Goal: Task Accomplishment & Management: Manage account settings

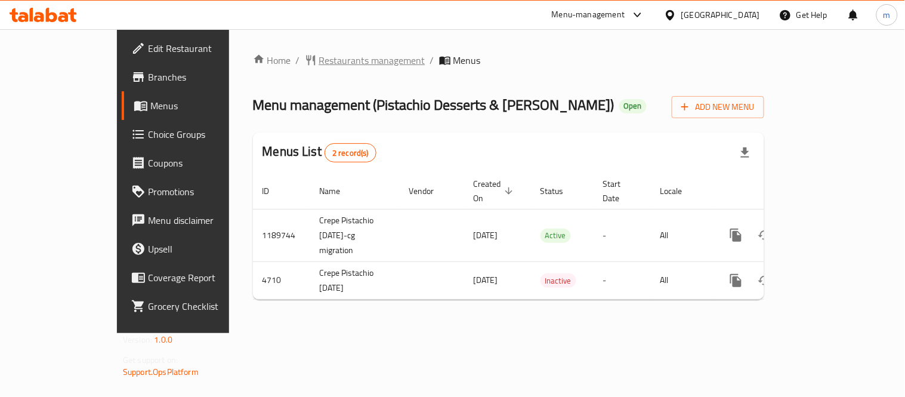
click at [319, 63] on span "Restaurants management" at bounding box center [372, 60] width 106 height 14
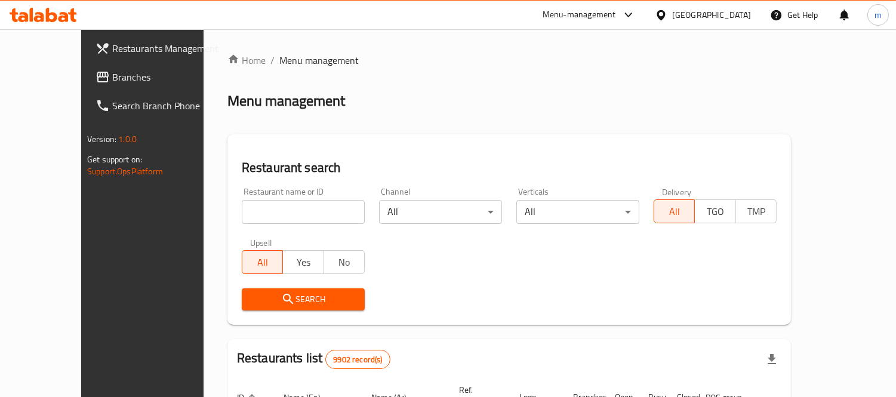
click at [732, 16] on div "[GEOGRAPHIC_DATA]" at bounding box center [711, 14] width 79 height 13
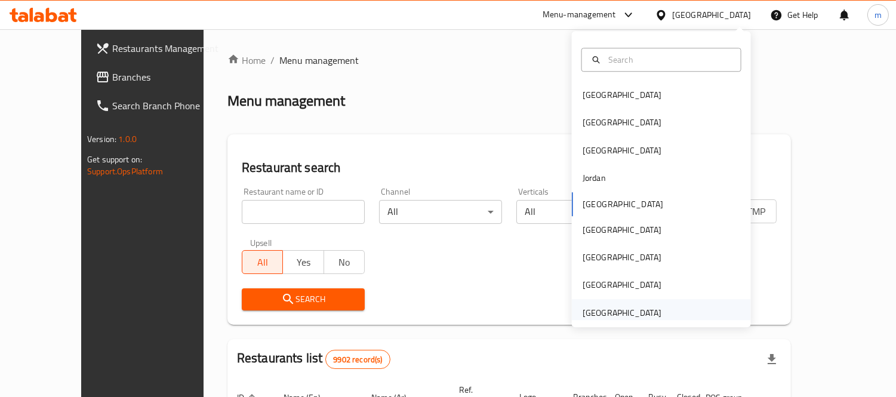
click at [607, 314] on div "[GEOGRAPHIC_DATA]" at bounding box center [621, 312] width 79 height 13
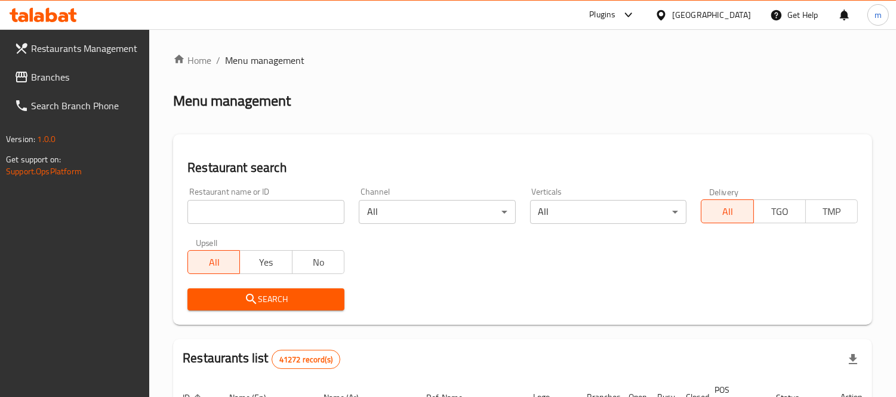
click at [73, 70] on span "Branches" at bounding box center [85, 77] width 109 height 14
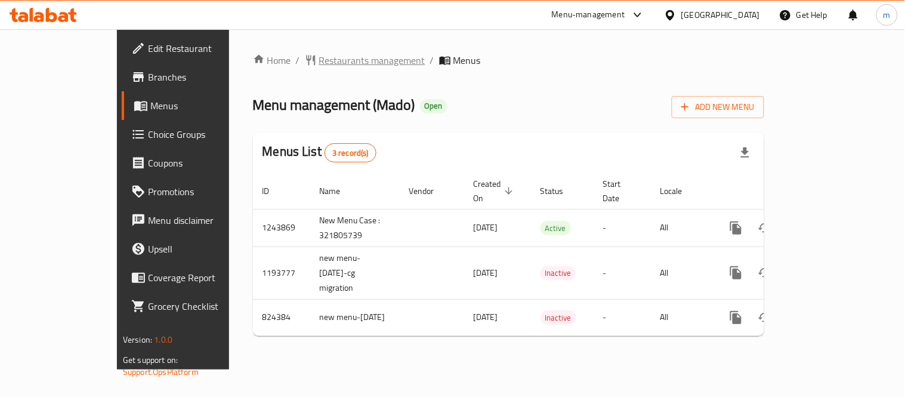
click at [319, 57] on span "Restaurants management" at bounding box center [372, 60] width 106 height 14
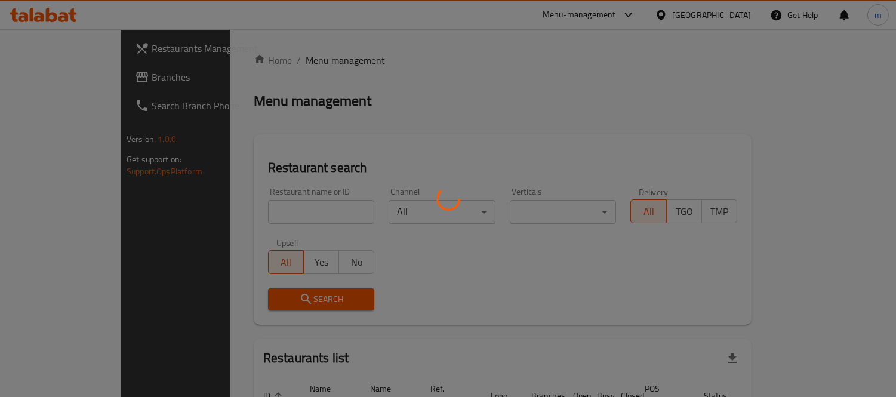
click at [284, 209] on div at bounding box center [448, 198] width 896 height 397
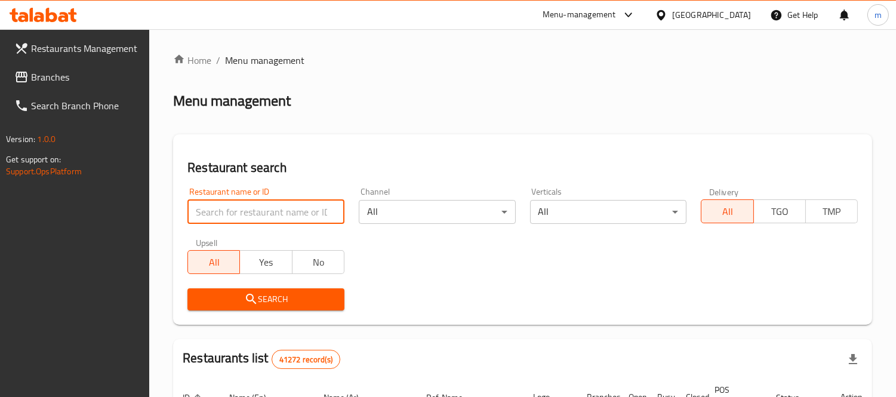
click at [284, 209] on input "search" at bounding box center [265, 212] width 157 height 24
paste input "9868"
type input "9868"
click button "Search" at bounding box center [265, 299] width 157 height 22
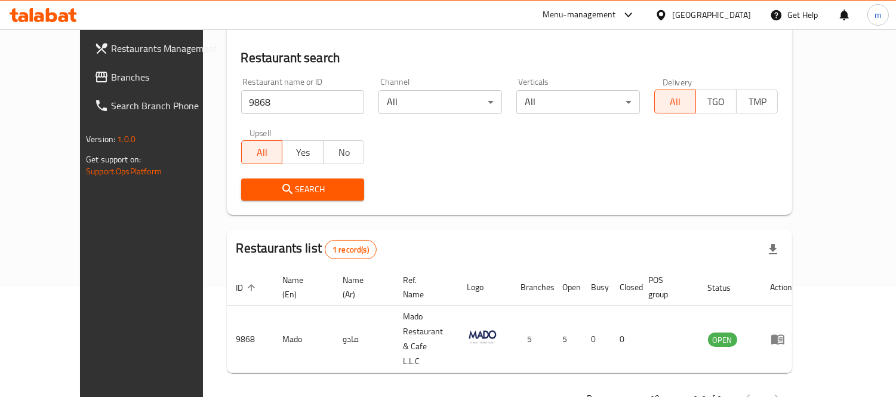
scroll to position [112, 0]
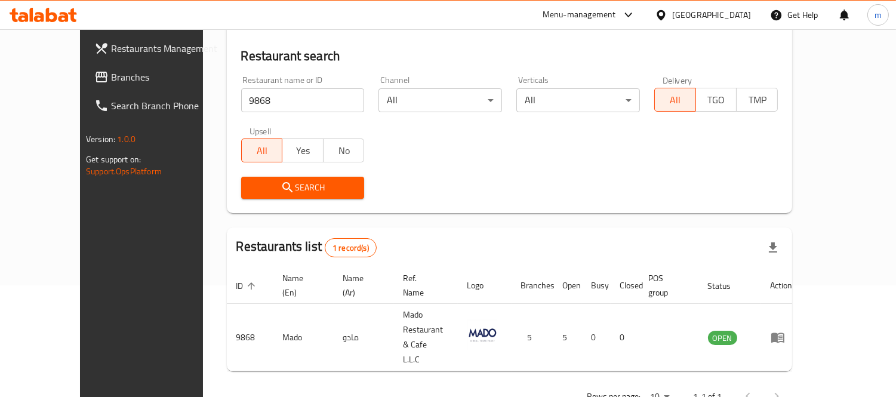
click at [720, 17] on div "[GEOGRAPHIC_DATA]" at bounding box center [711, 14] width 79 height 13
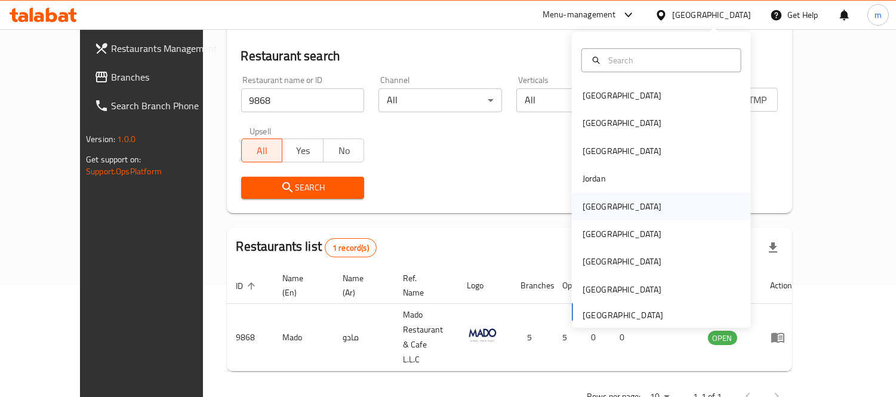
click at [595, 202] on div "[GEOGRAPHIC_DATA]" at bounding box center [621, 206] width 79 height 13
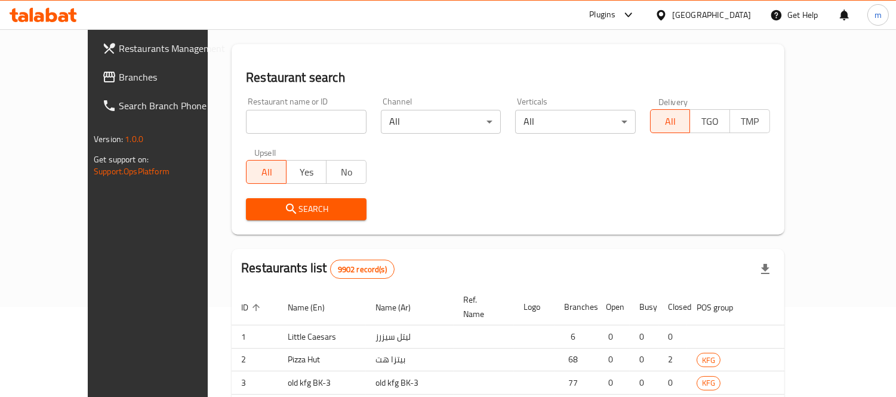
scroll to position [112, 0]
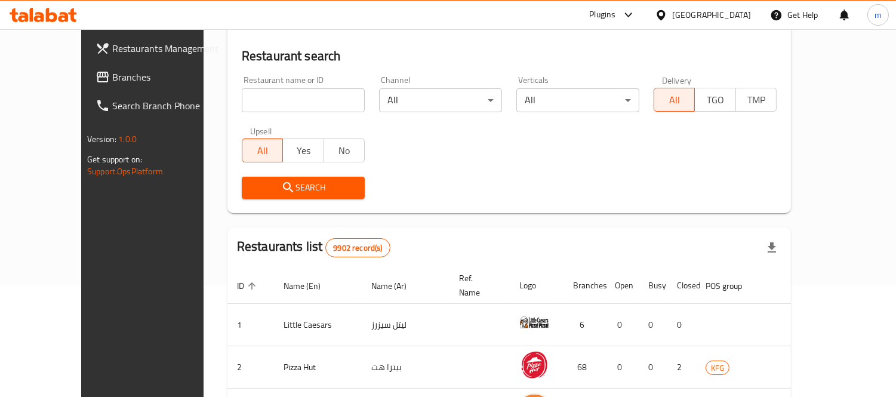
drag, startPoint x: 52, startPoint y: 79, endPoint x: 61, endPoint y: 84, distance: 10.4
click at [112, 79] on span "Branches" at bounding box center [166, 77] width 109 height 14
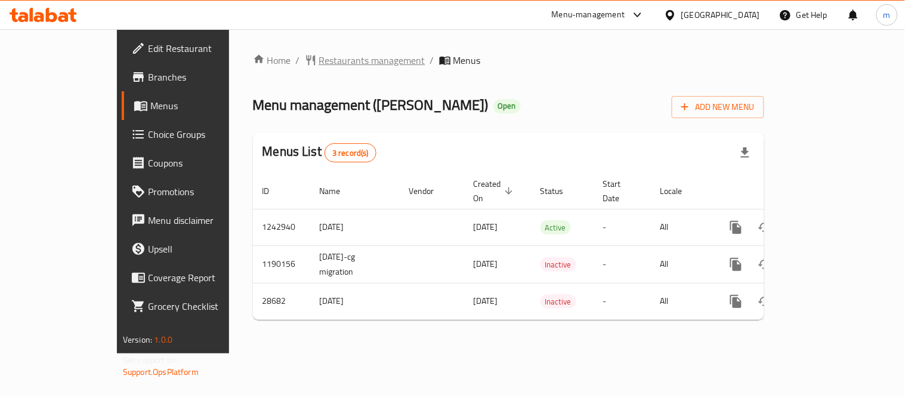
click at [319, 60] on span "Restaurants management" at bounding box center [372, 60] width 106 height 14
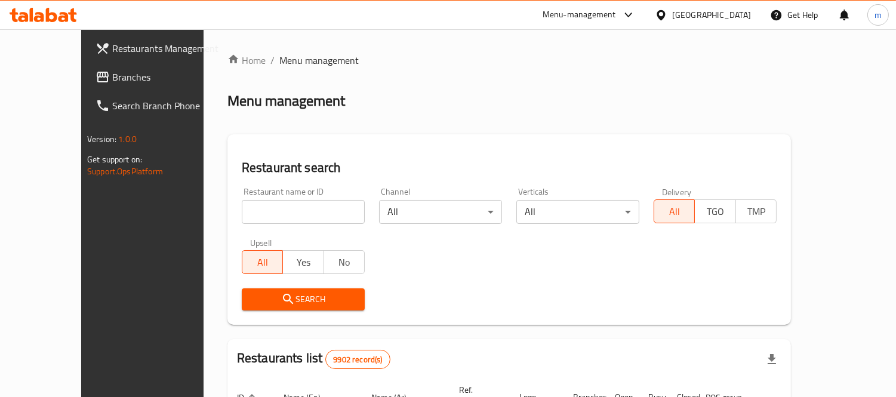
click at [286, 210] on input "search" at bounding box center [303, 212] width 123 height 24
paste input "14859"
type input "14859"
click button "Search" at bounding box center [303, 299] width 123 height 22
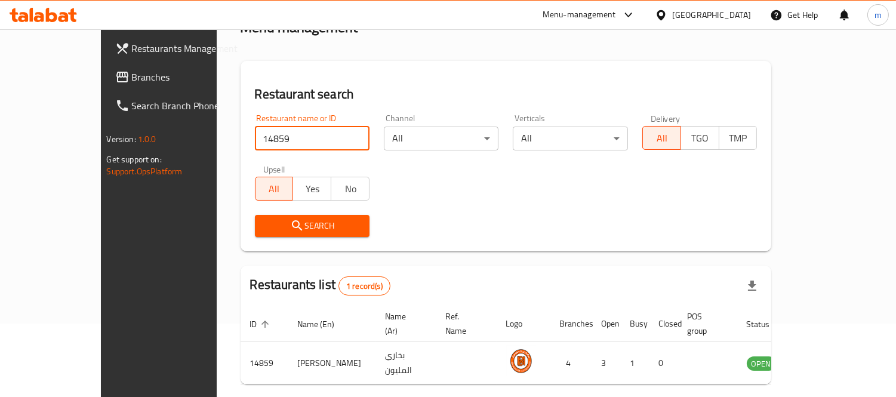
scroll to position [112, 0]
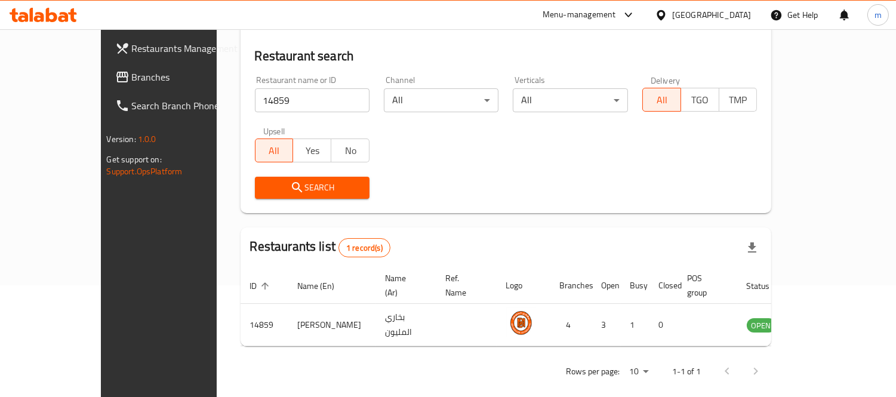
click at [738, 16] on div "[GEOGRAPHIC_DATA]" at bounding box center [711, 14] width 79 height 13
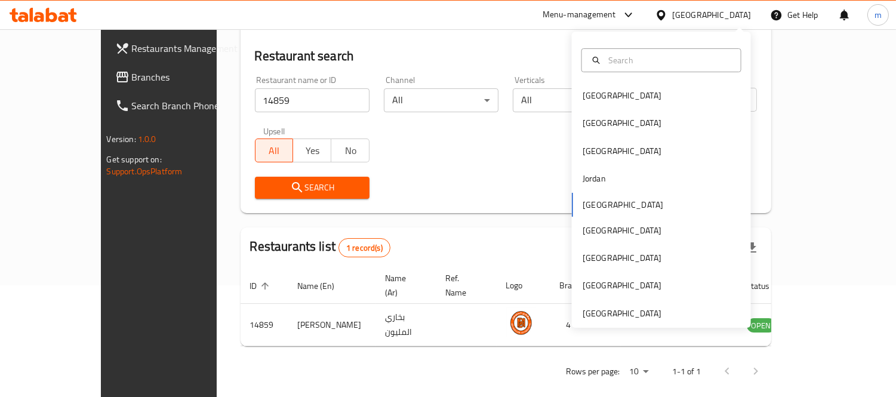
click at [600, 308] on div "[GEOGRAPHIC_DATA]" at bounding box center [621, 313] width 79 height 13
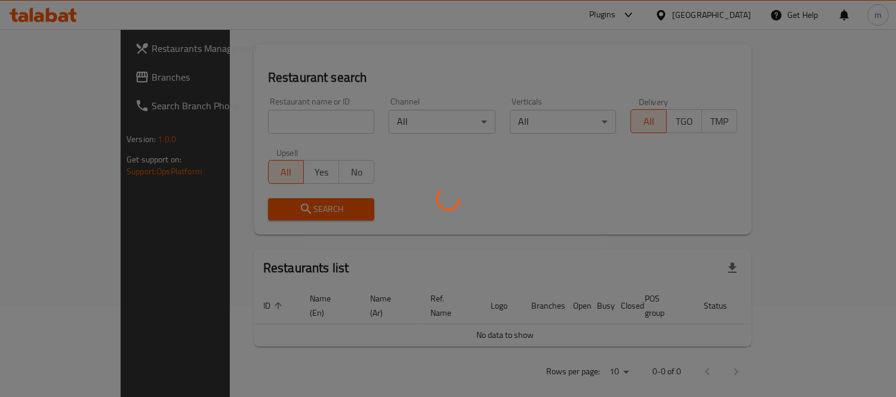
scroll to position [112, 0]
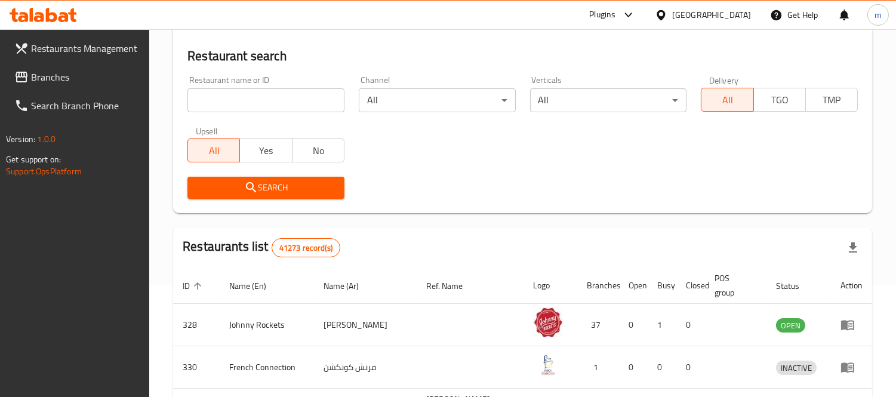
click at [73, 74] on span "Branches" at bounding box center [85, 77] width 109 height 14
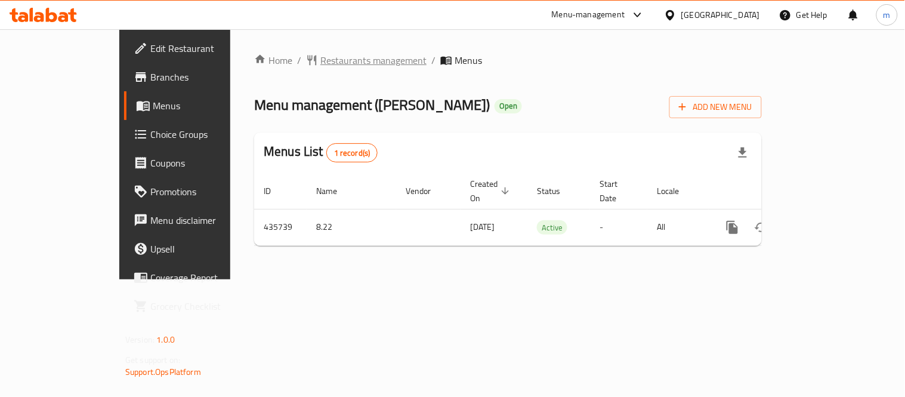
click at [320, 60] on span "Restaurants management" at bounding box center [373, 60] width 106 height 14
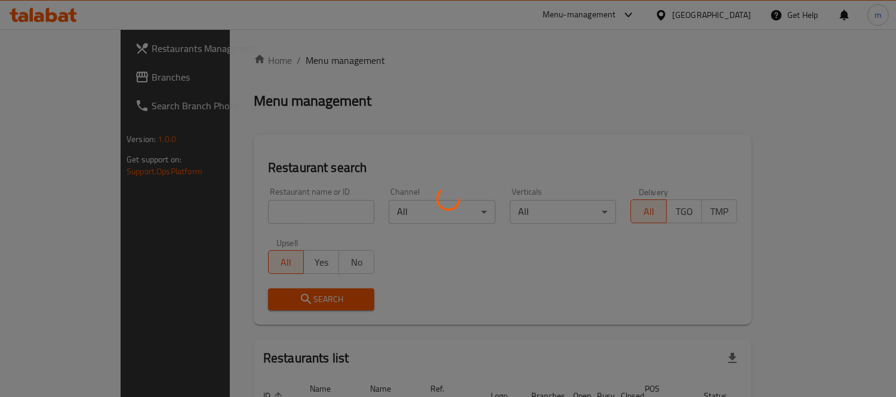
click at [293, 209] on div at bounding box center [448, 198] width 896 height 397
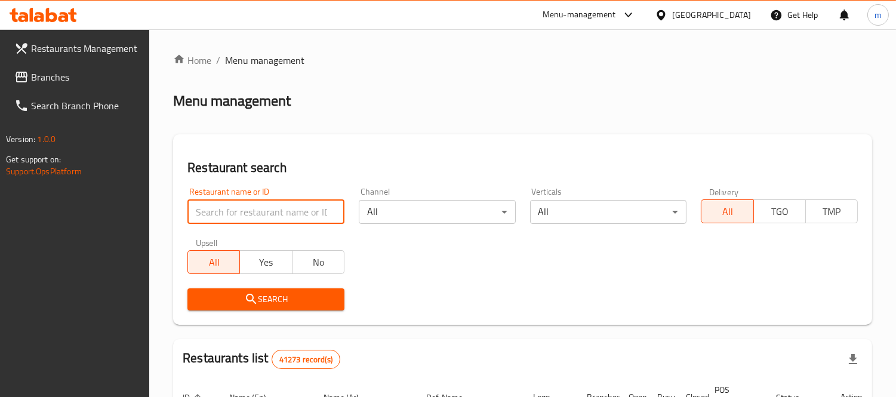
click at [257, 204] on input "search" at bounding box center [265, 212] width 157 height 24
paste input "632645"
type input "632645"
click button "Search" at bounding box center [265, 299] width 157 height 22
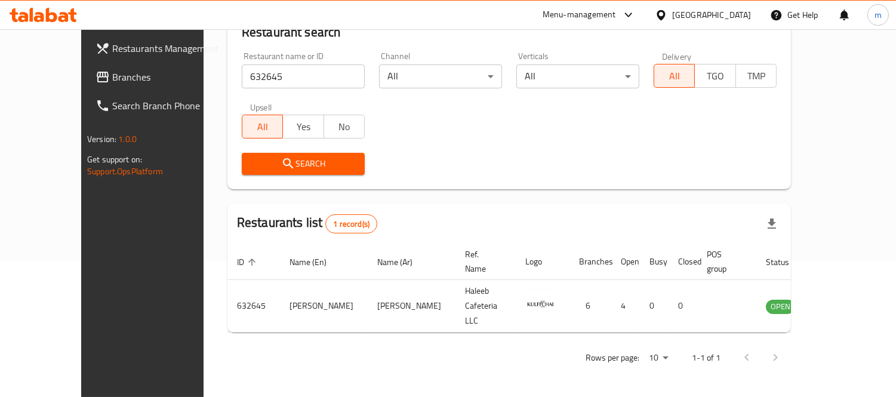
scroll to position [112, 0]
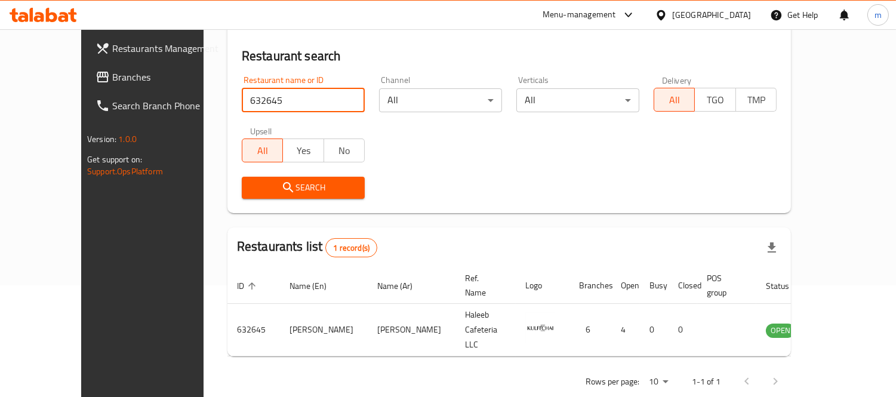
click at [728, 15] on div "[GEOGRAPHIC_DATA]" at bounding box center [711, 14] width 79 height 13
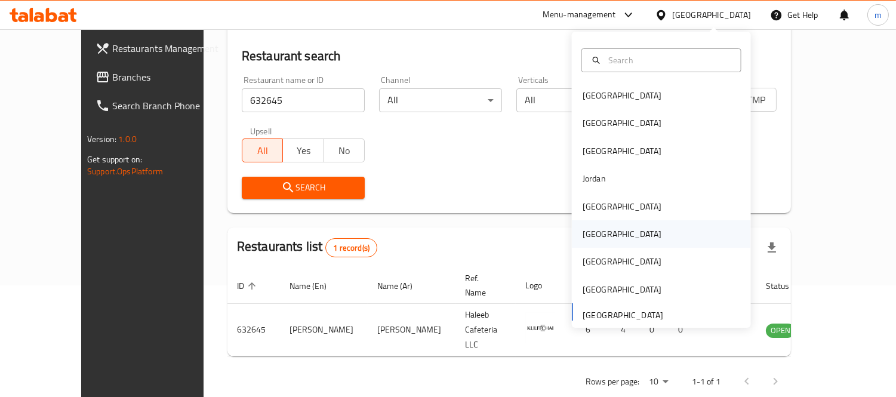
click at [593, 228] on div "[GEOGRAPHIC_DATA]" at bounding box center [621, 233] width 79 height 13
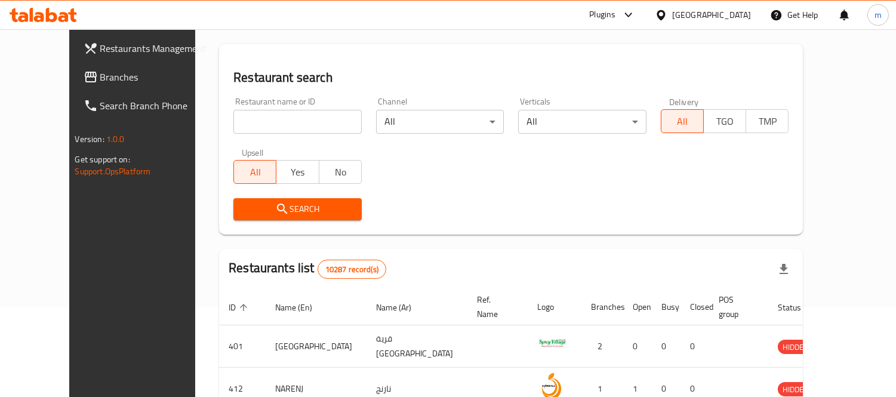
scroll to position [112, 0]
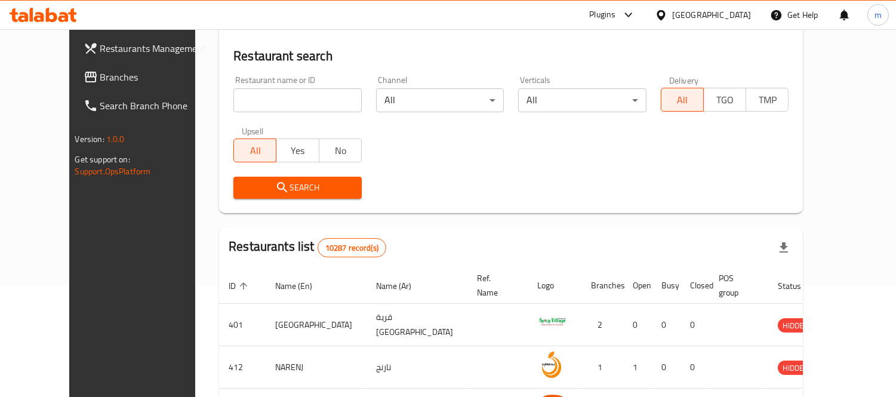
click at [100, 74] on span "Branches" at bounding box center [154, 77] width 109 height 14
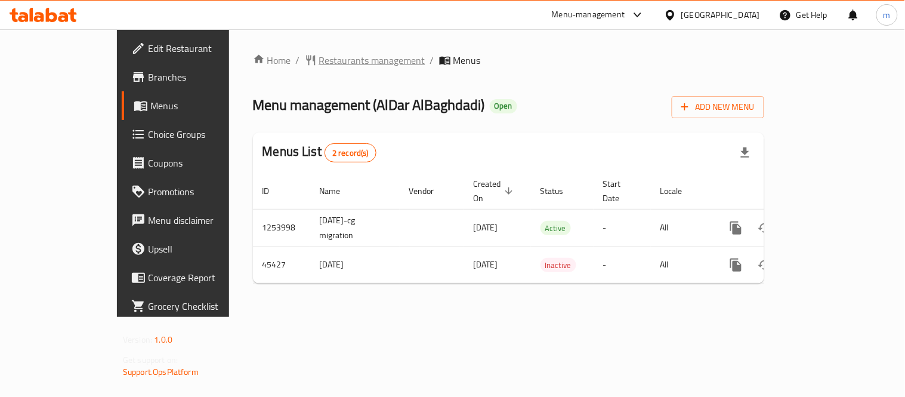
click at [319, 63] on span "Restaurants management" at bounding box center [372, 60] width 106 height 14
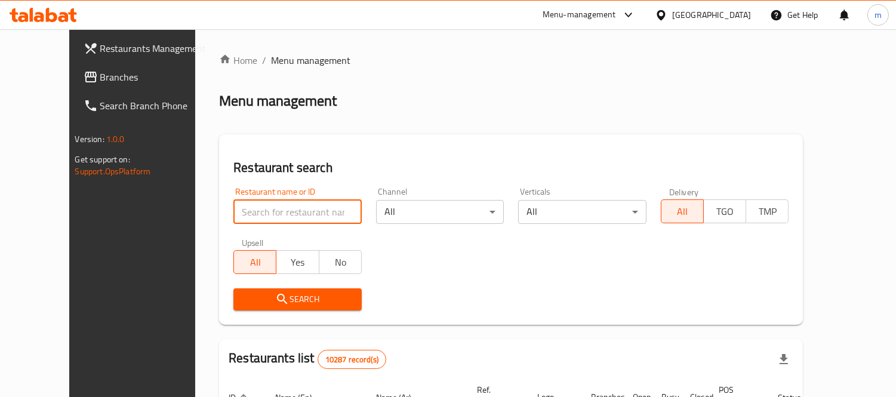
click at [311, 212] on input "search" at bounding box center [297, 212] width 128 height 24
paste input "23129"
type input "23129"
click button "Search" at bounding box center [297, 299] width 128 height 22
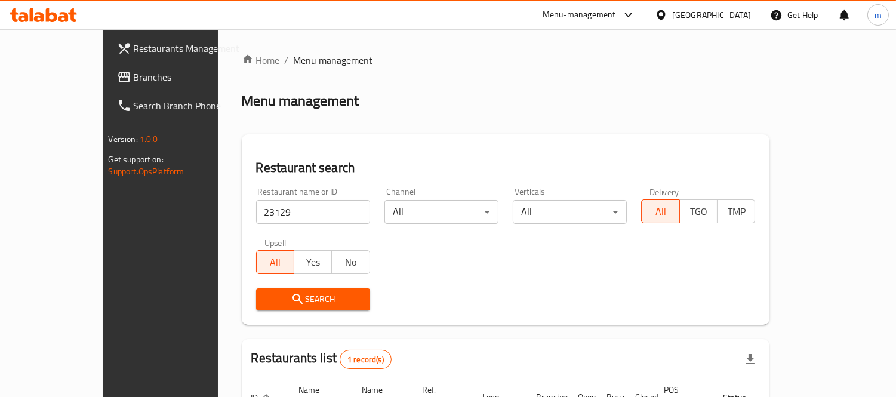
scroll to position [112, 0]
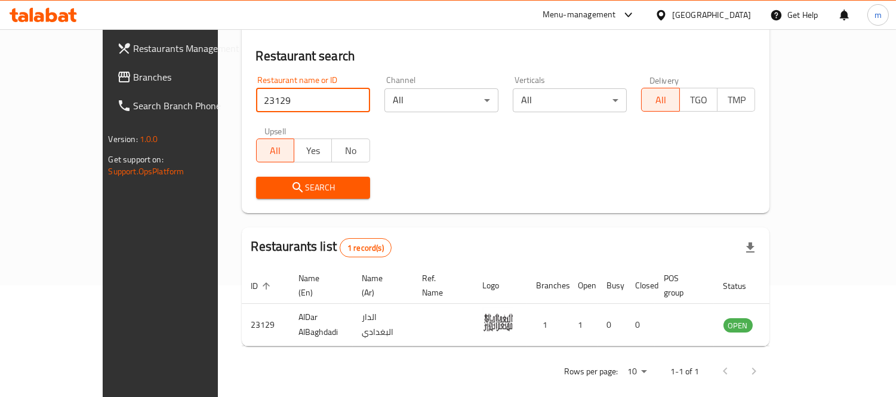
click at [747, 11] on div "Oman" at bounding box center [711, 14] width 79 height 13
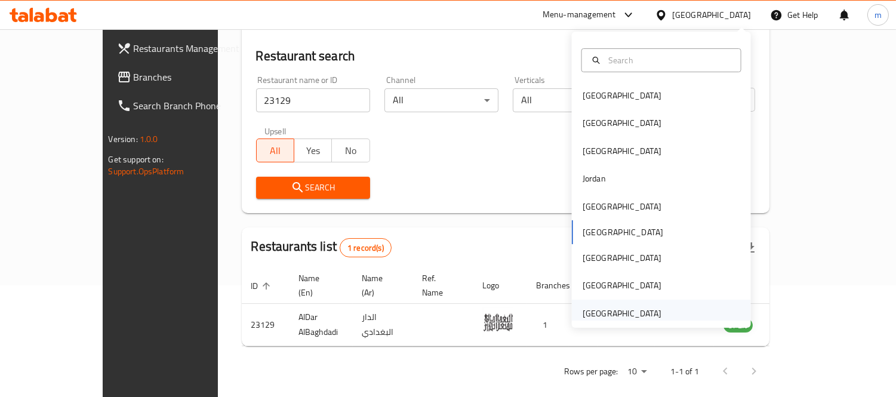
click at [604, 312] on div "[GEOGRAPHIC_DATA]" at bounding box center [621, 313] width 79 height 13
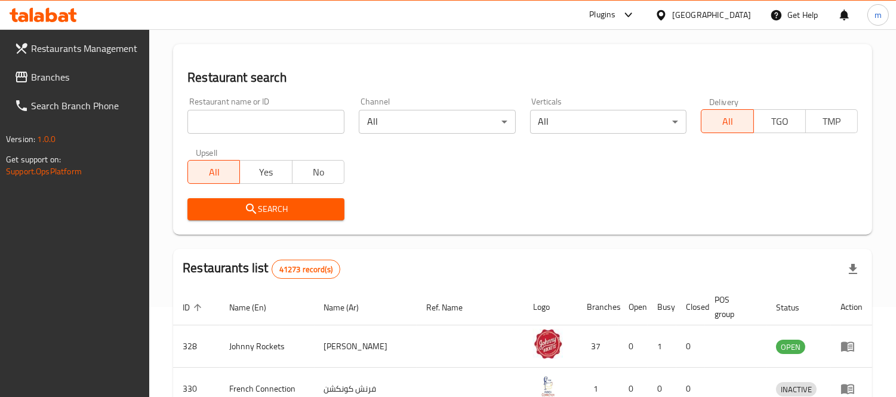
scroll to position [112, 0]
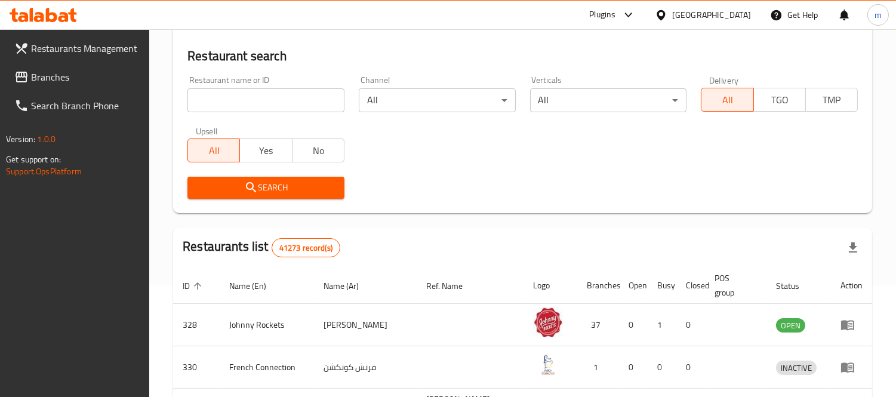
drag, startPoint x: 72, startPoint y: 70, endPoint x: 85, endPoint y: 75, distance: 13.8
click at [72, 70] on span "Branches" at bounding box center [85, 77] width 109 height 14
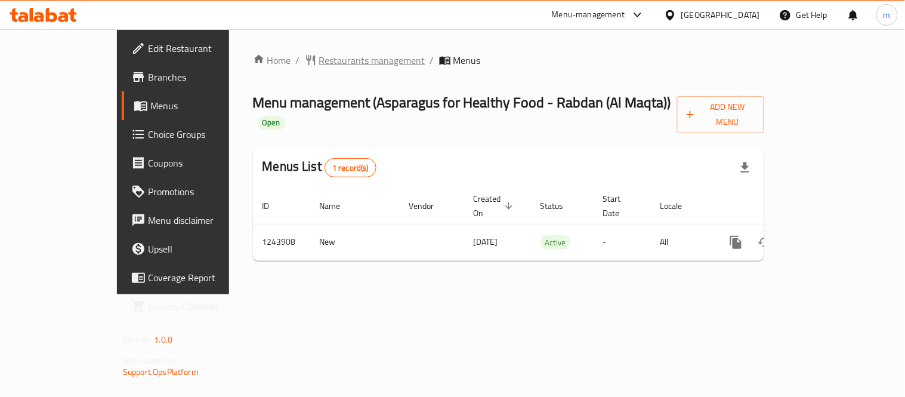
click at [319, 60] on span "Restaurants management" at bounding box center [372, 60] width 106 height 14
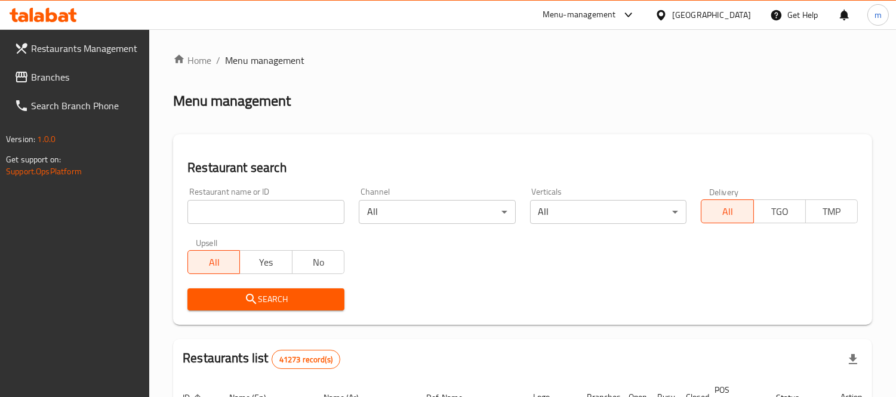
click at [280, 210] on input "search" at bounding box center [265, 212] width 157 height 24
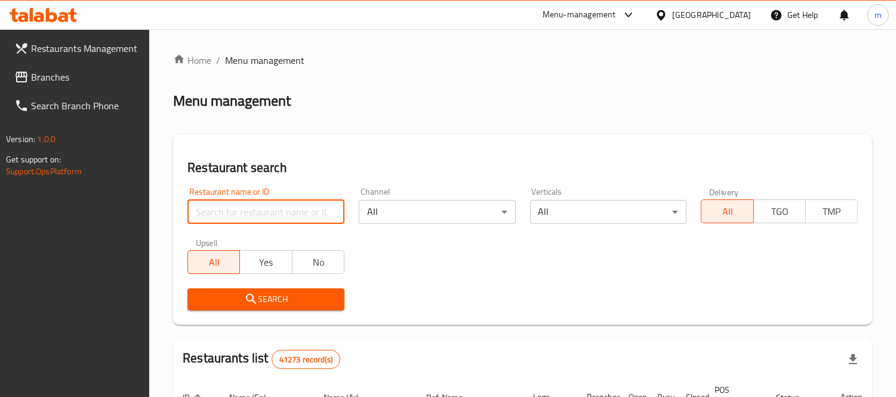
paste input "681824"
type input "681824"
click button "Search" at bounding box center [265, 299] width 157 height 22
click at [78, 78] on span "Branches" at bounding box center [85, 77] width 109 height 14
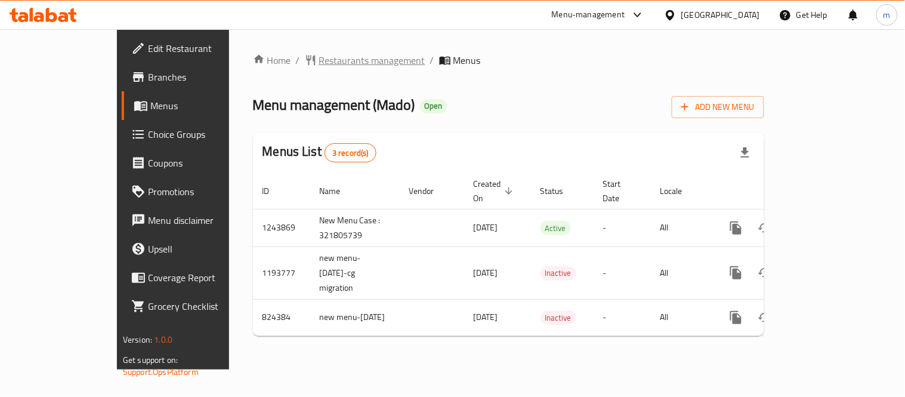
click at [319, 63] on span "Restaurants management" at bounding box center [372, 60] width 106 height 14
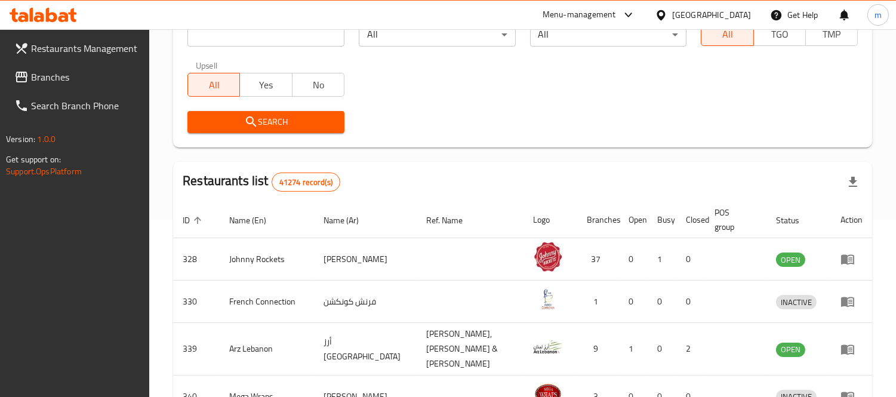
scroll to position [66, 0]
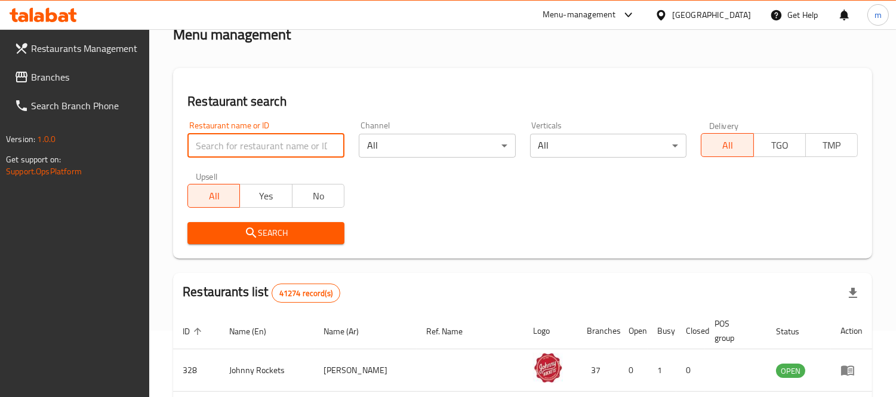
click at [271, 141] on input "search" at bounding box center [265, 146] width 157 height 24
paste input "9868"
type input "9868"
click button "Search" at bounding box center [265, 233] width 157 height 22
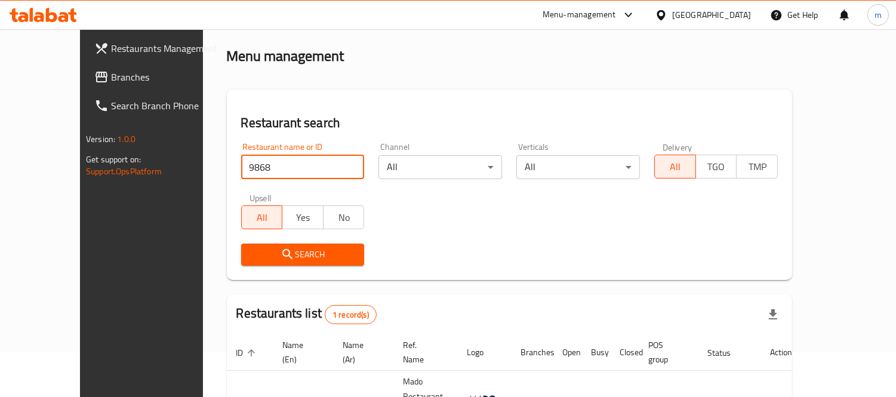
scroll to position [0, 0]
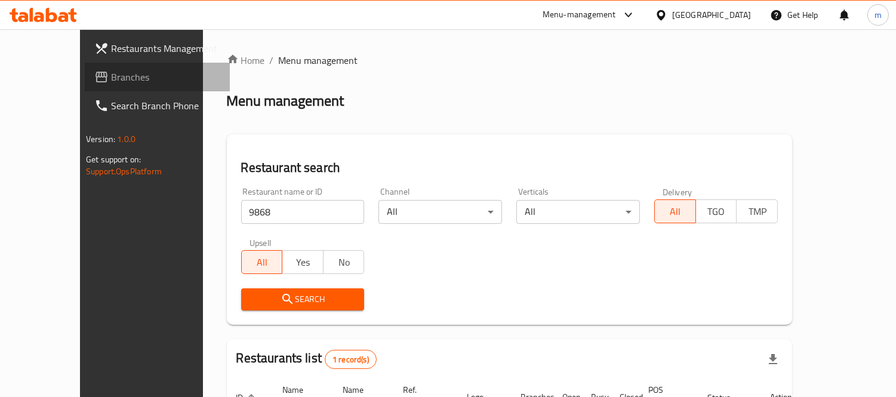
click at [111, 82] on span "Branches" at bounding box center [165, 77] width 109 height 14
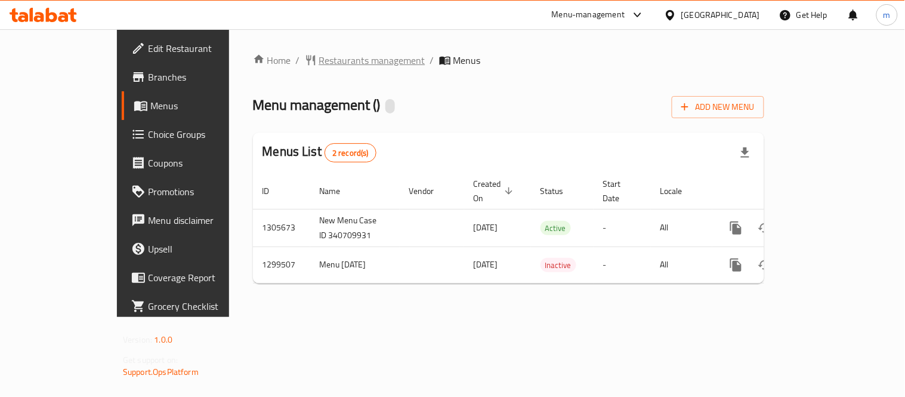
click at [319, 58] on span "Restaurants management" at bounding box center [372, 60] width 106 height 14
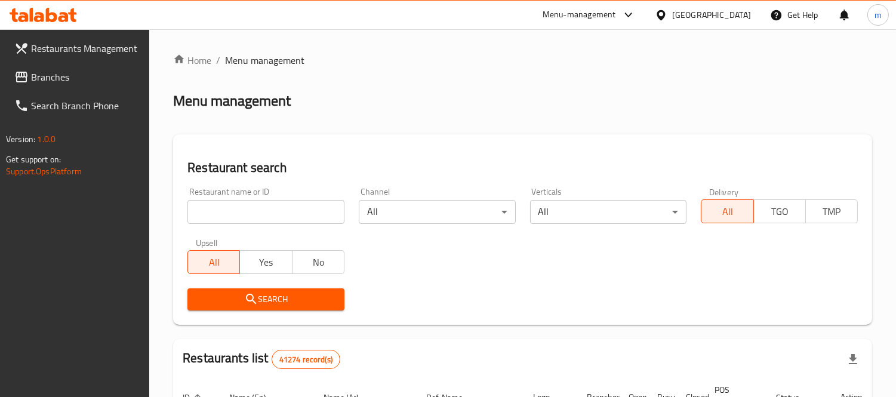
click at [276, 211] on input "search" at bounding box center [265, 212] width 157 height 24
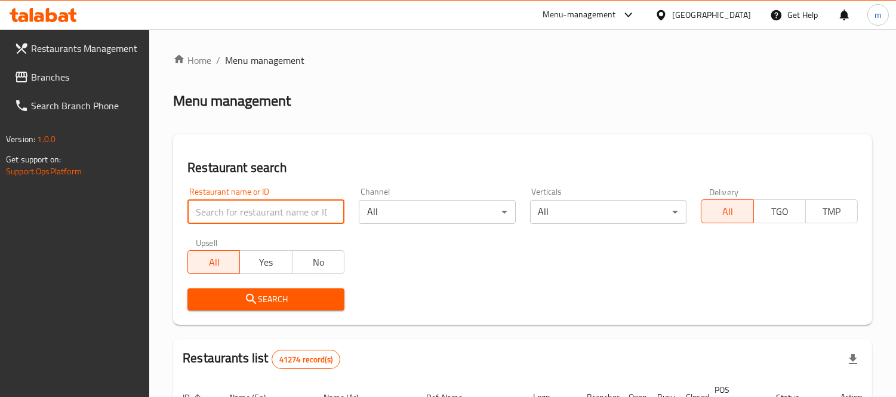
paste input "701373"
type input "701373"
click button "Search" at bounding box center [265, 299] width 157 height 22
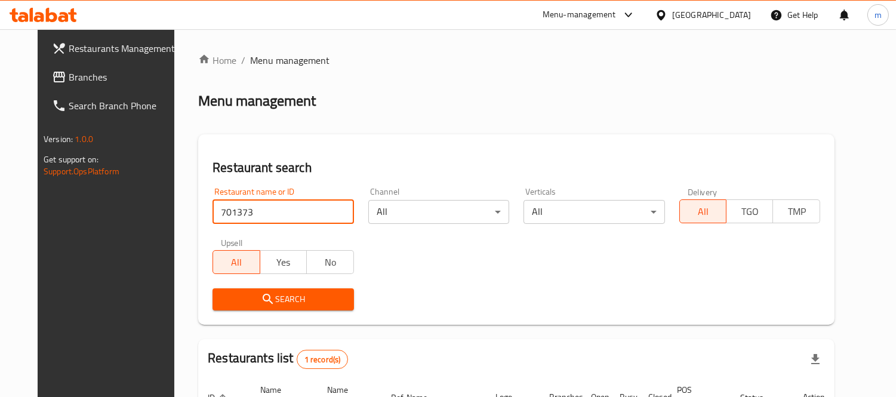
click at [69, 70] on span "Branches" at bounding box center [123, 77] width 109 height 14
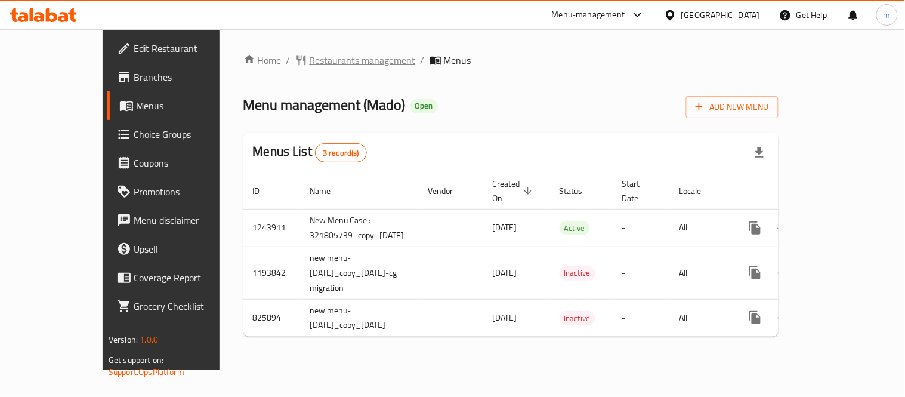
click at [310, 64] on span "Restaurants management" at bounding box center [363, 60] width 106 height 14
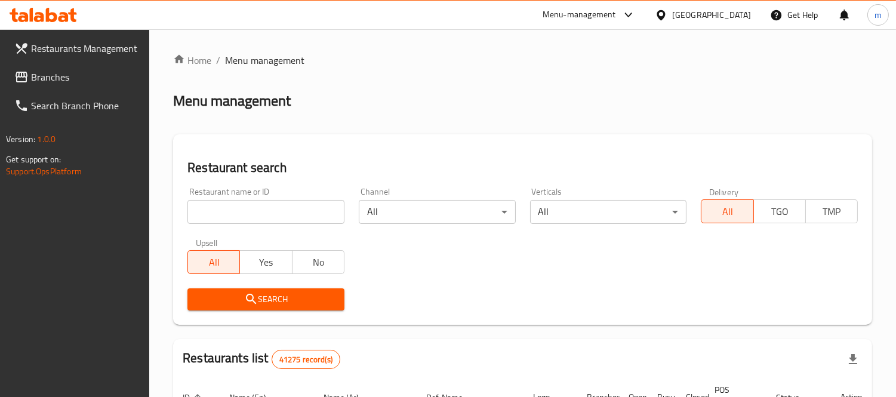
click at [276, 208] on input "search" at bounding box center [265, 212] width 157 height 24
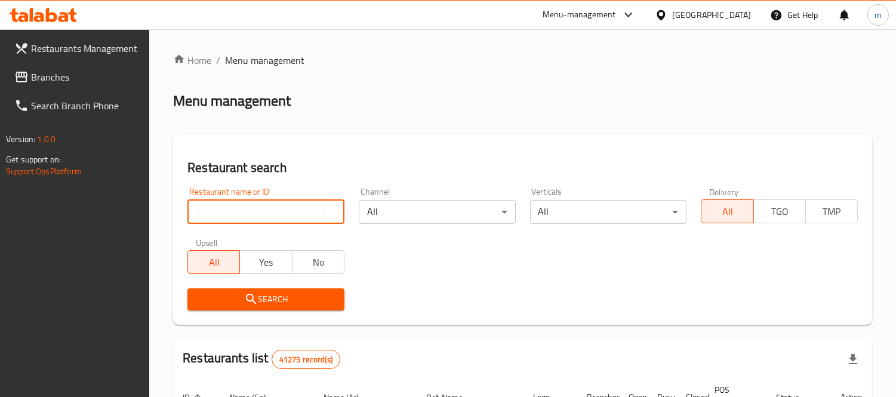
paste input "15045"
type input "15045"
click button "Search" at bounding box center [265, 299] width 157 height 22
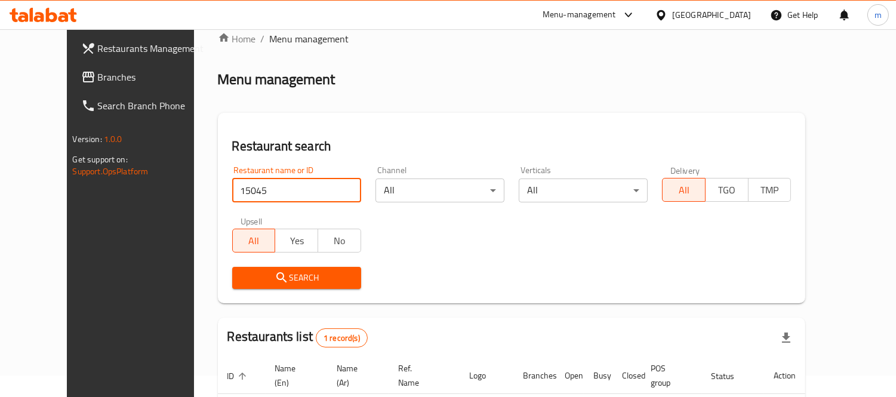
scroll to position [125, 0]
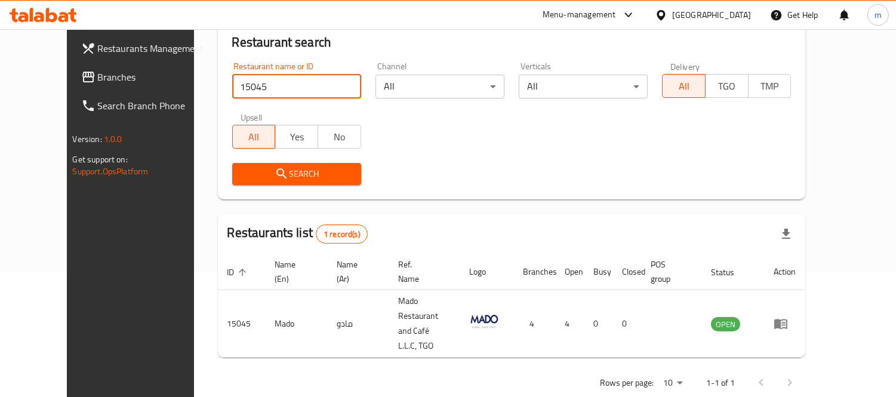
click at [98, 75] on span "Branches" at bounding box center [152, 77] width 109 height 14
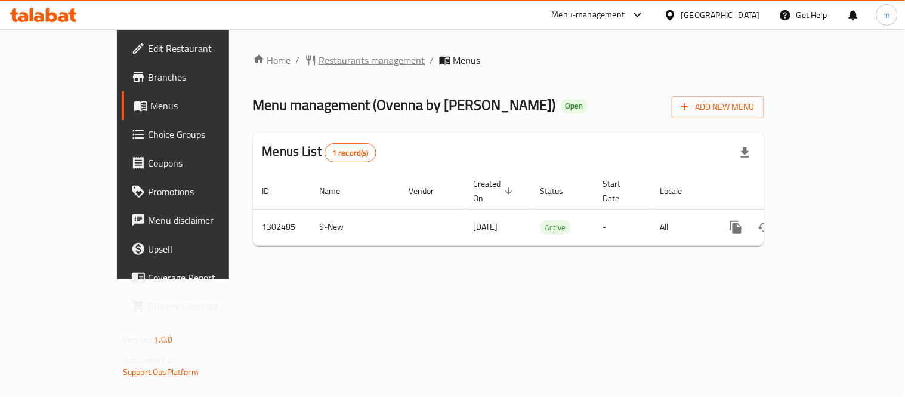
click at [319, 58] on span "Restaurants management" at bounding box center [372, 60] width 106 height 14
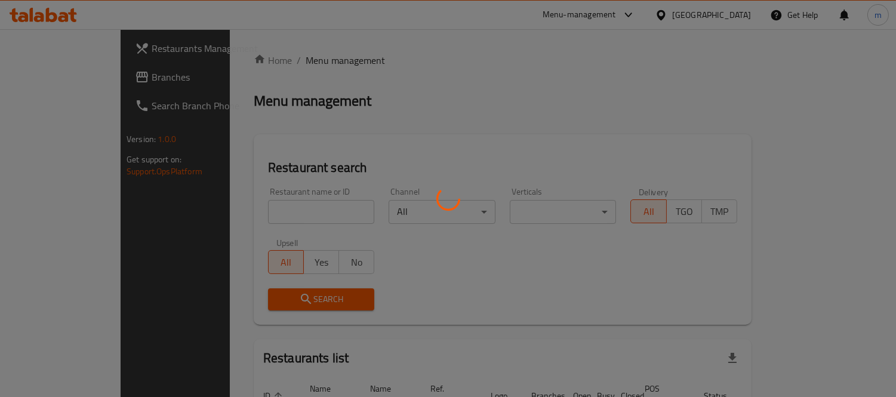
click at [271, 206] on div at bounding box center [448, 198] width 896 height 397
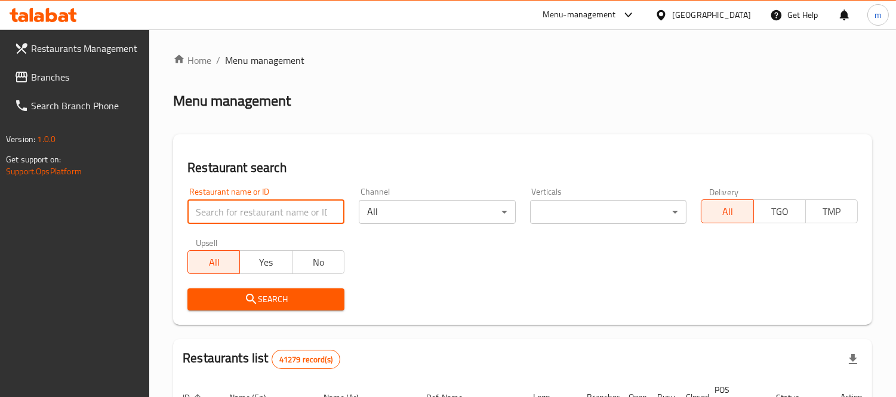
click at [246, 211] on input "search" at bounding box center [265, 212] width 157 height 24
paste input "702440"
type input "702440"
click button "Search" at bounding box center [265, 299] width 157 height 22
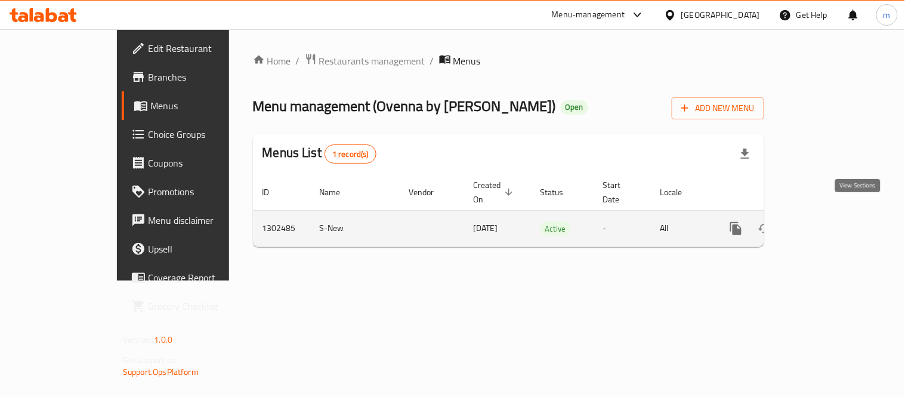
click at [828, 223] on icon "enhanced table" at bounding box center [822, 228] width 11 height 11
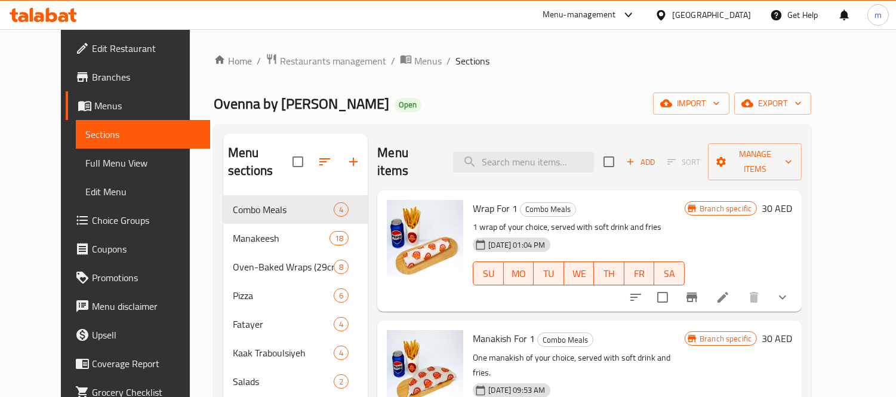
click at [92, 219] on span "Choice Groups" at bounding box center [146, 220] width 109 height 14
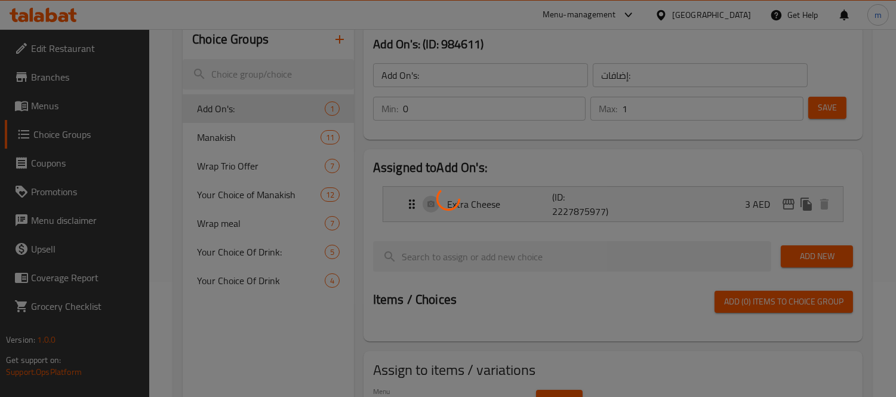
scroll to position [115, 0]
click at [573, 153] on div at bounding box center [448, 198] width 896 height 397
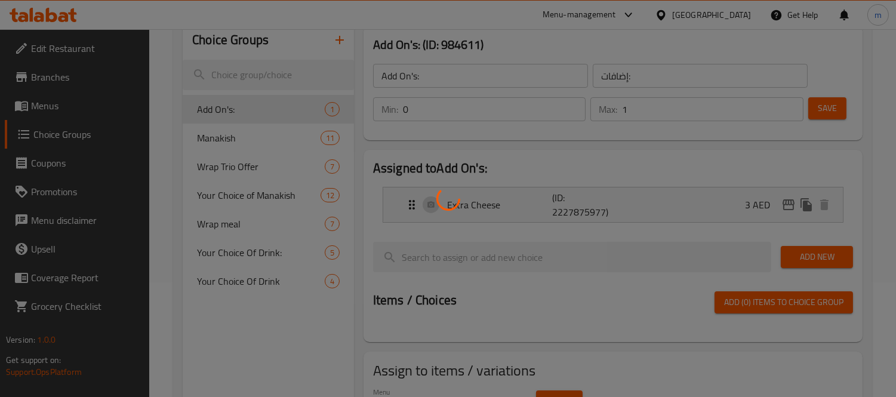
click at [573, 153] on div at bounding box center [448, 198] width 896 height 397
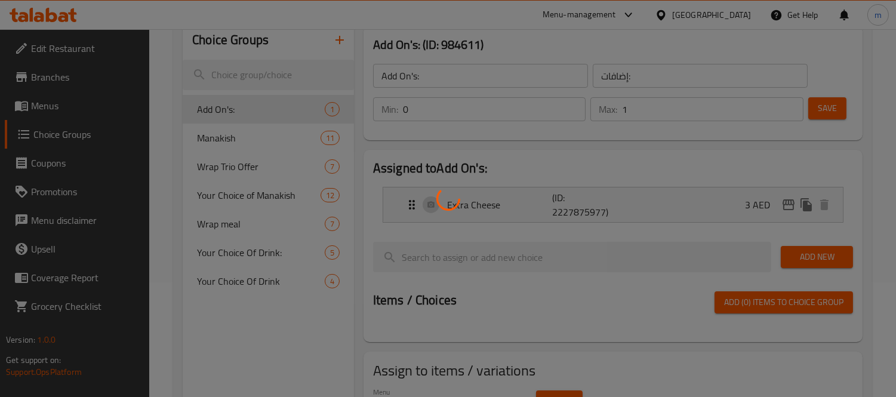
click at [573, 153] on div at bounding box center [448, 198] width 896 height 397
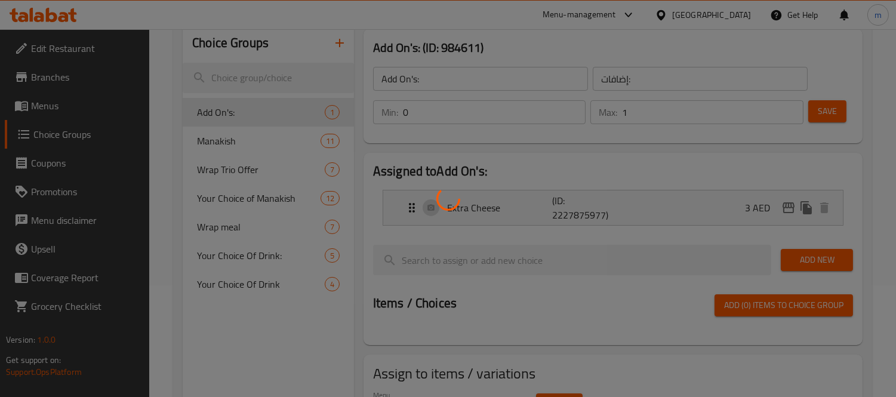
scroll to position [181, 0]
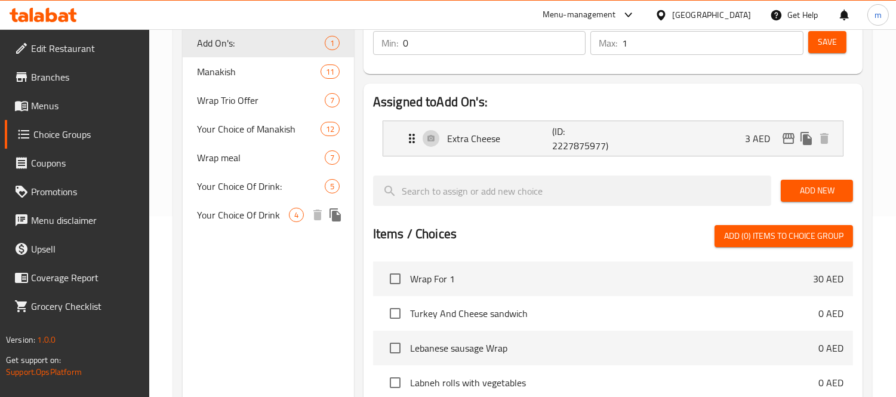
click at [261, 217] on span "Your Choice Of Drink" at bounding box center [243, 215] width 92 height 14
type input "Your Choice Of Drink"
type input "مشروب إختيارك من"
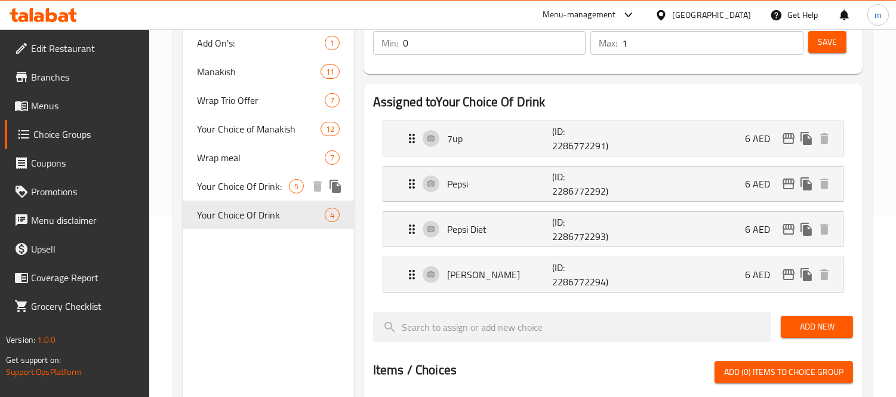
drag, startPoint x: 300, startPoint y: 195, endPoint x: 283, endPoint y: 189, distance: 17.7
click at [299, 195] on div "Your Choice Of Drink: 5" at bounding box center [268, 186] width 171 height 29
type input "Your Choice Of Drink:"
type input "إختيارك من المشروب:"
type input "1"
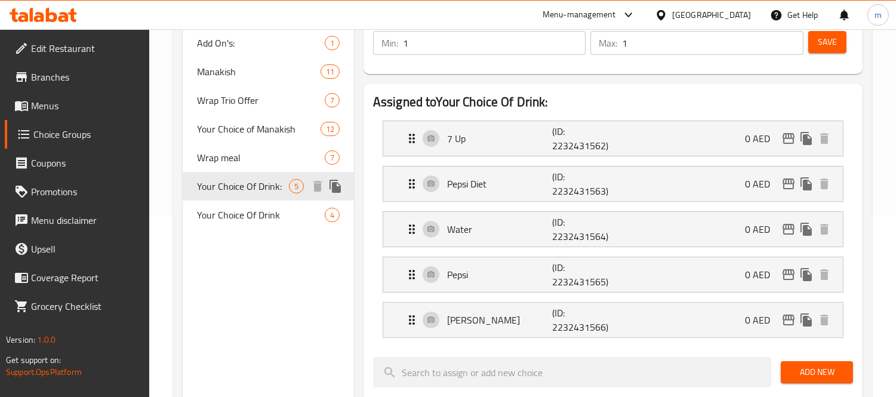
scroll to position [0, 0]
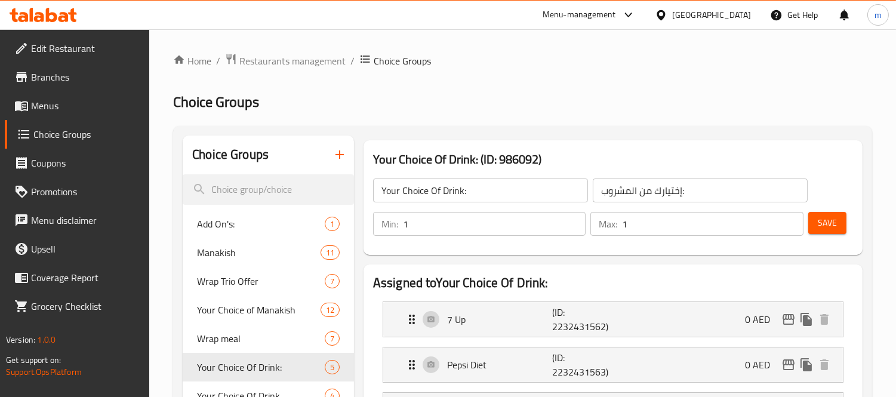
click at [51, 85] on link "Branches" at bounding box center [77, 77] width 145 height 29
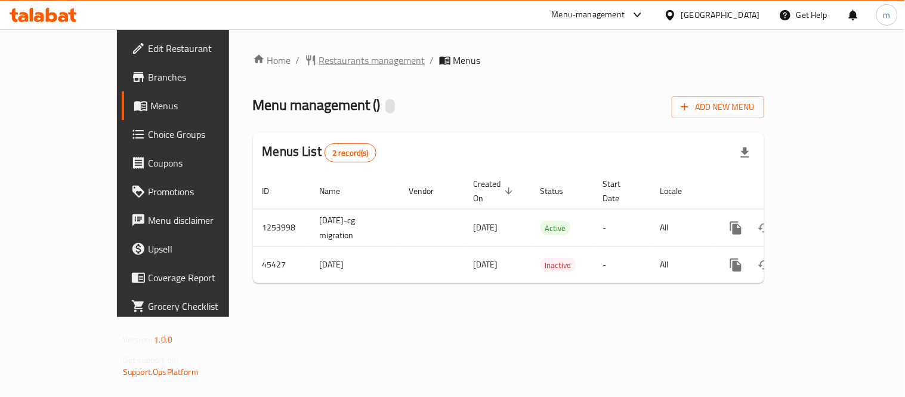
click at [319, 61] on span "Restaurants management" at bounding box center [372, 60] width 106 height 14
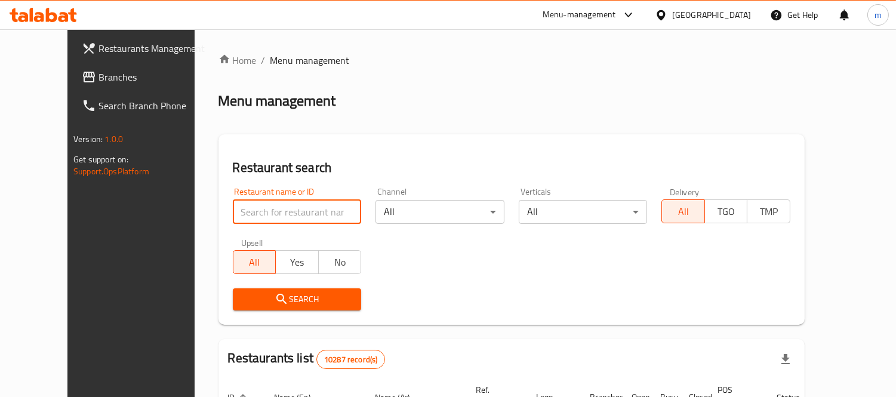
click at [263, 207] on input "search" at bounding box center [297, 212] width 129 height 24
paste input "23129"
type input "23129"
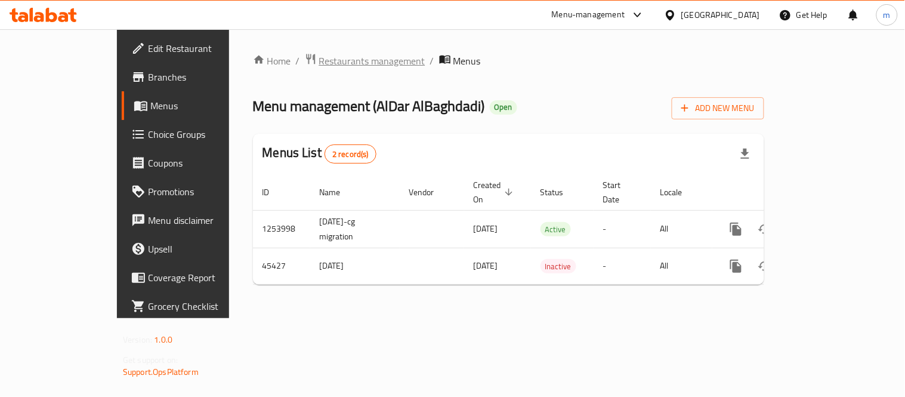
click at [322, 57] on span "Restaurants management" at bounding box center [372, 61] width 106 height 14
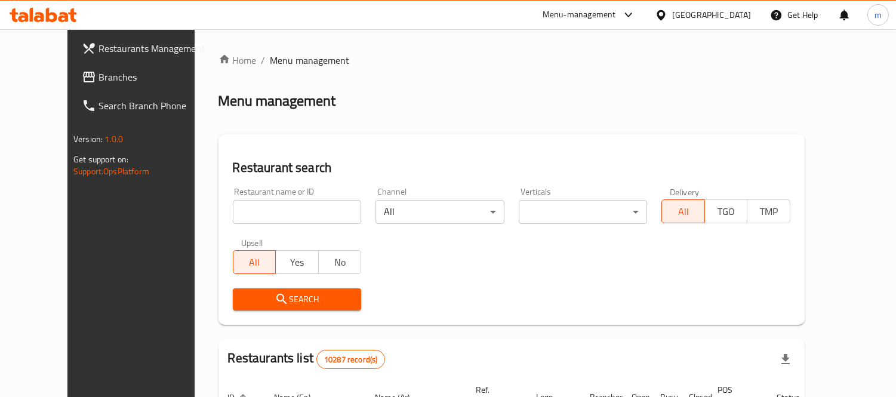
click at [249, 198] on div "Restaurant name or ID Restaurant name or ID" at bounding box center [297, 205] width 129 height 36
click at [266, 211] on input "search" at bounding box center [297, 212] width 129 height 24
paste input "23129"
type input "23129"
click button "Search" at bounding box center [297, 299] width 129 height 22
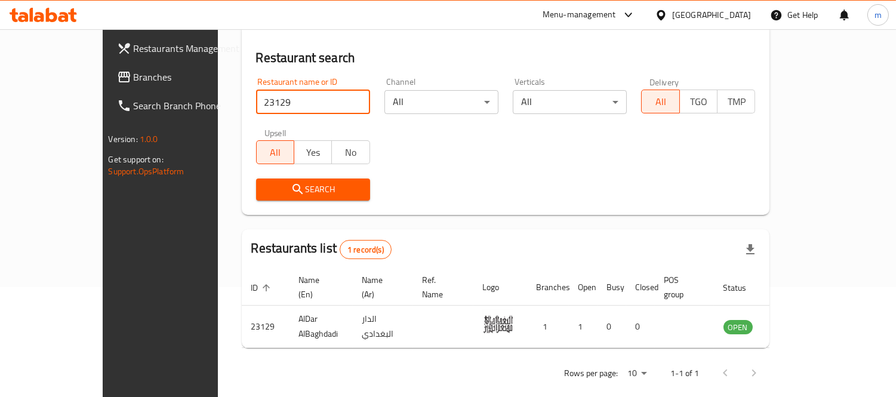
scroll to position [112, 0]
